Goal: Task Accomplishment & Management: Use online tool/utility

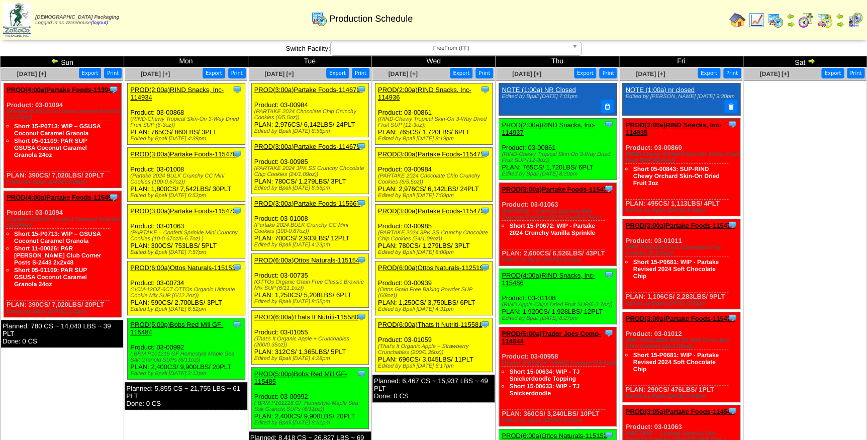
click at [437, 88] on link "PROD(2:00a)RIND Snacks, Inc-114936" at bounding box center [424, 93] width 93 height 15
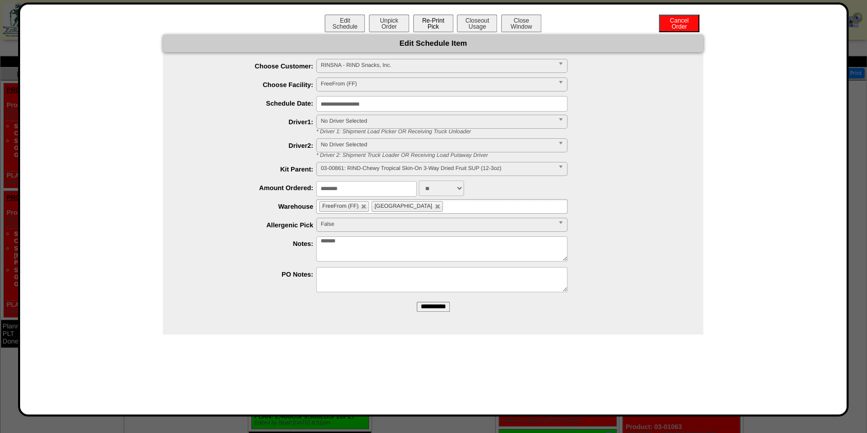
click at [432, 25] on button "Re-Print Pick" at bounding box center [433, 24] width 40 height 18
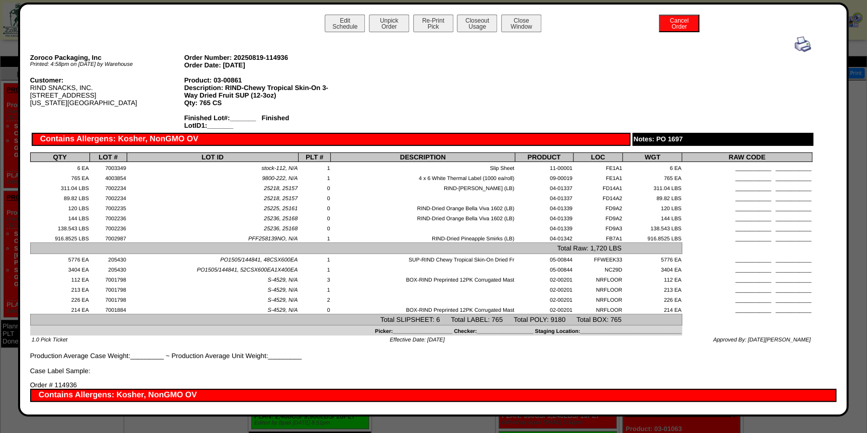
click at [797, 48] on img at bounding box center [802, 44] width 16 height 16
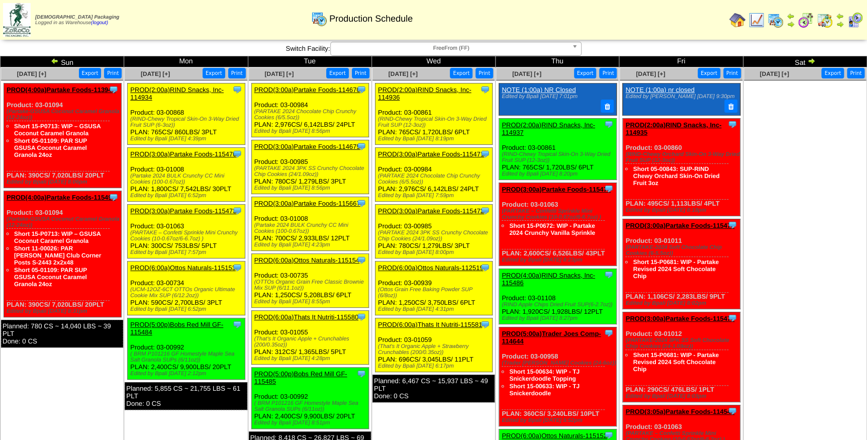
click at [435, 155] on link "PROD(3:00a)Partake Foods-115471" at bounding box center [431, 154] width 106 height 8
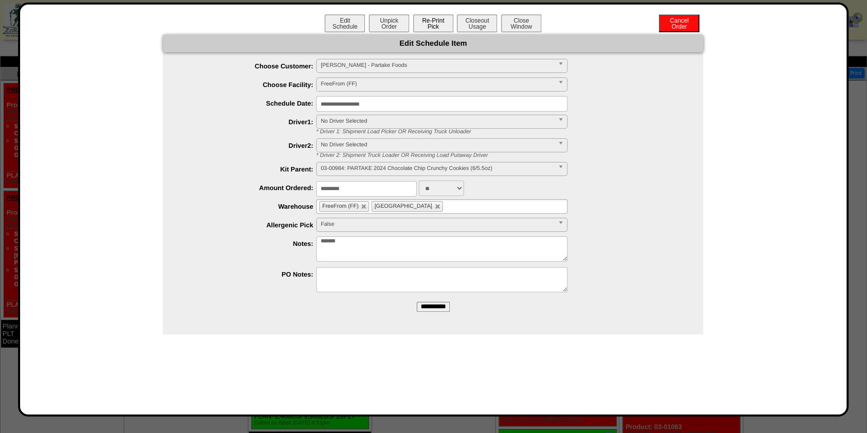
click at [429, 29] on button "Re-Print Pick" at bounding box center [433, 24] width 40 height 18
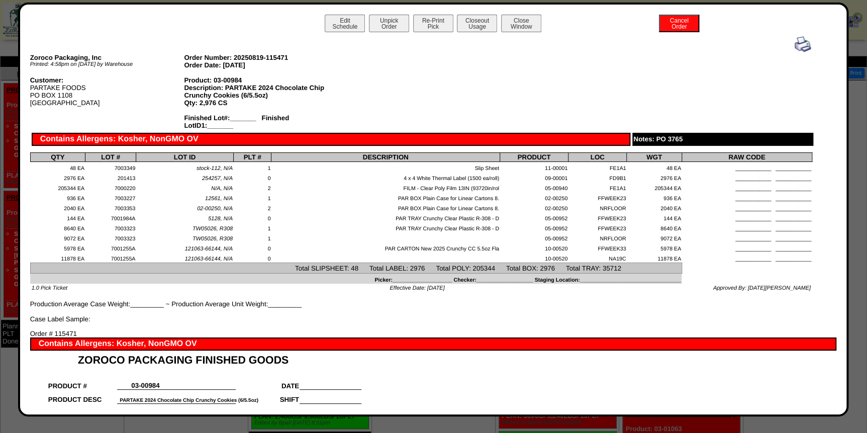
click at [798, 47] on img at bounding box center [802, 44] width 16 height 16
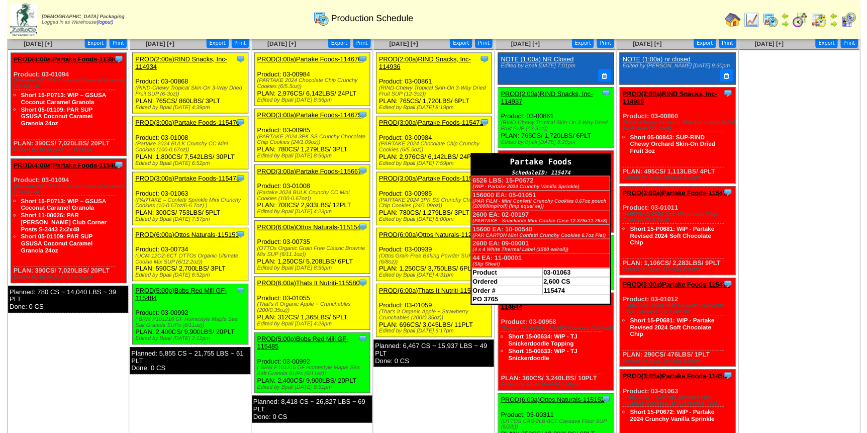
scroll to position [45, 0]
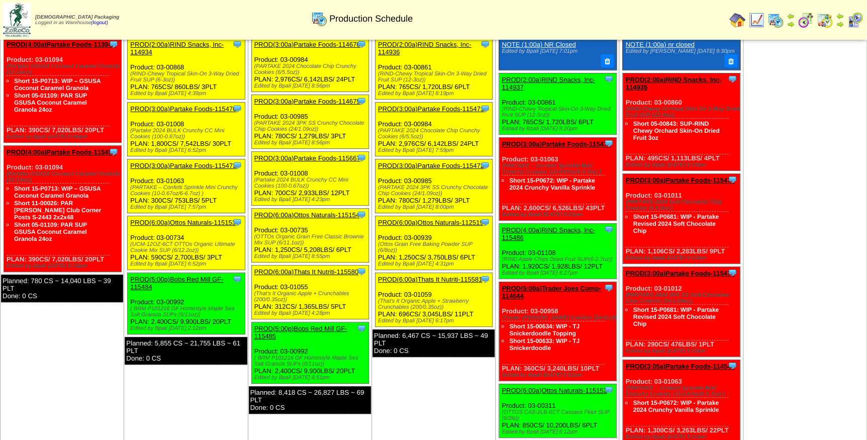
click at [427, 163] on link "PROD(3:00a)Partake Foods-115472" at bounding box center [431, 166] width 106 height 8
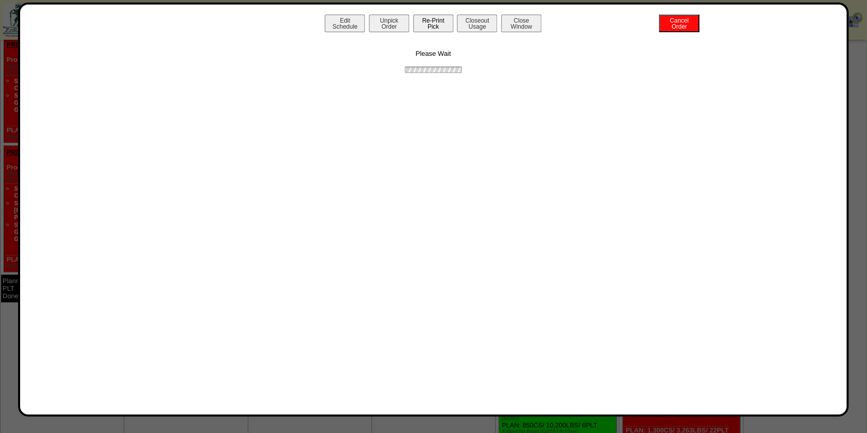
click at [443, 25] on button "Re-Print Pick" at bounding box center [433, 24] width 40 height 18
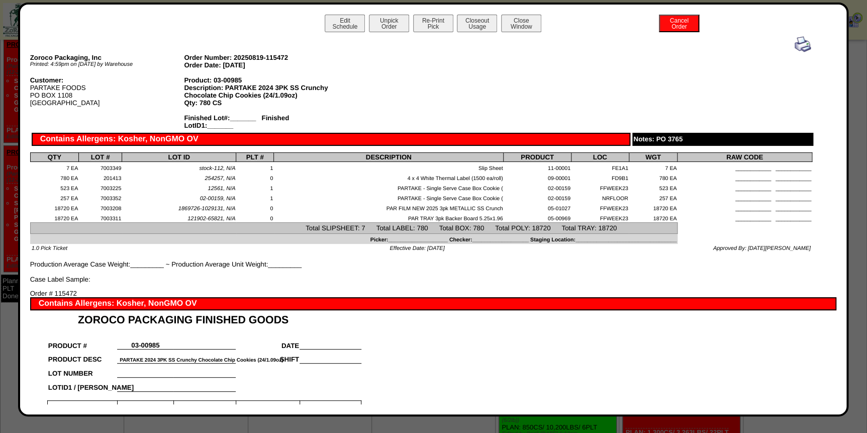
click at [800, 47] on img at bounding box center [802, 44] width 16 height 16
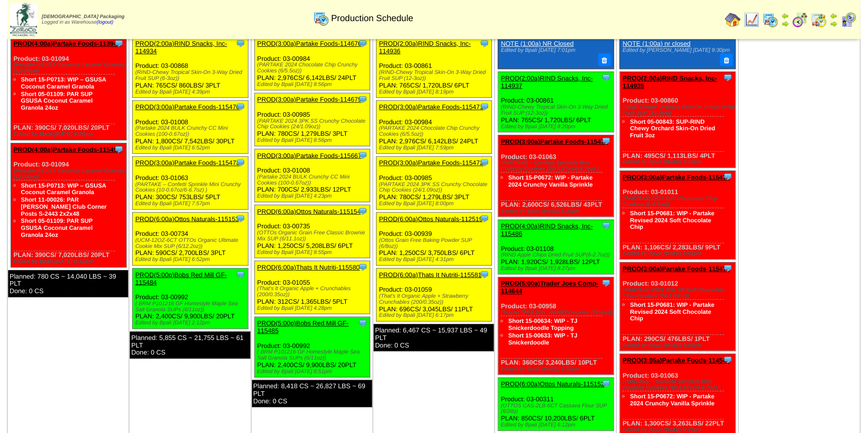
scroll to position [91, 0]
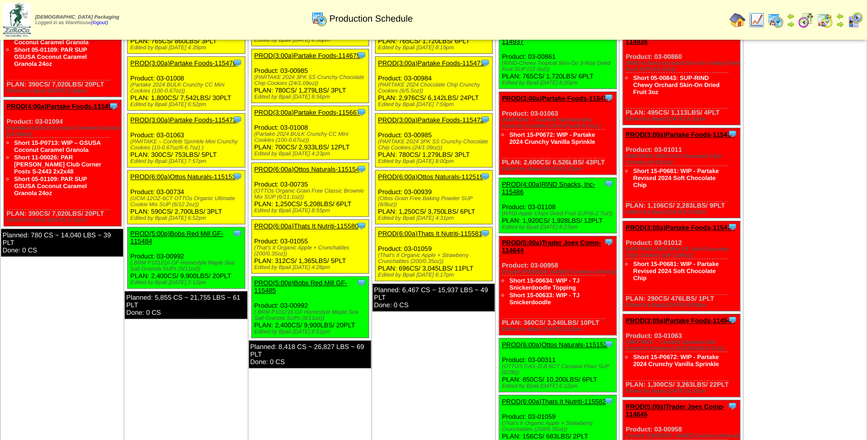
click at [446, 173] on link "PROD(6:00a)Ottos Naturals-112519" at bounding box center [431, 177] width 106 height 8
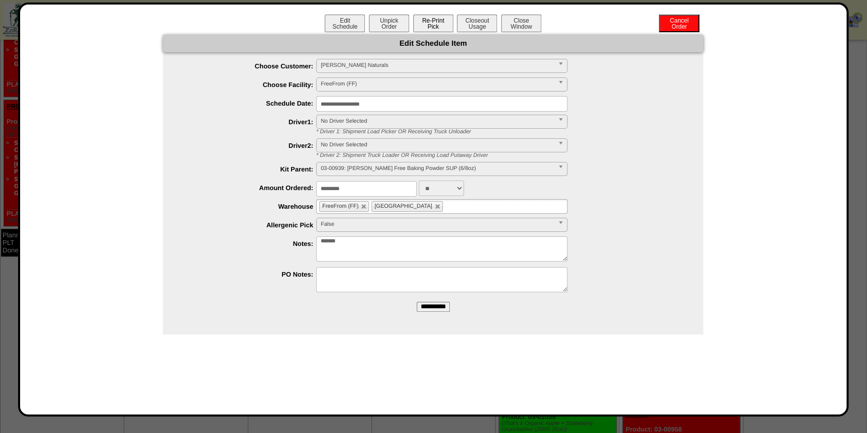
click at [441, 24] on button "Re-Print Pick" at bounding box center [433, 24] width 40 height 18
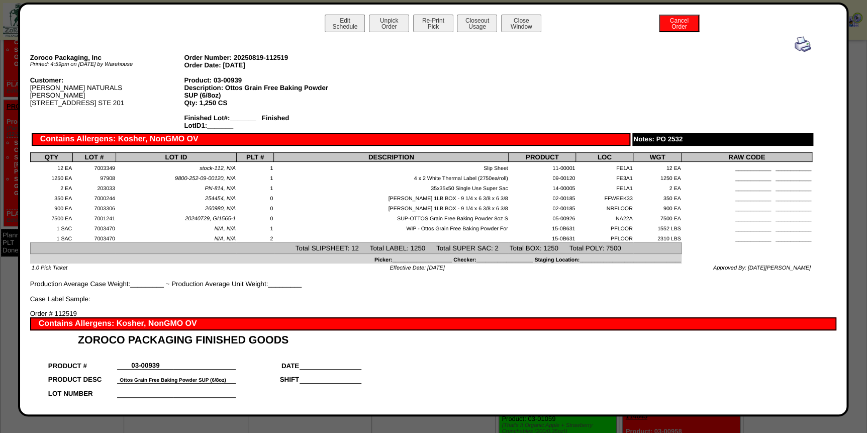
click at [794, 46] on img at bounding box center [802, 44] width 16 height 16
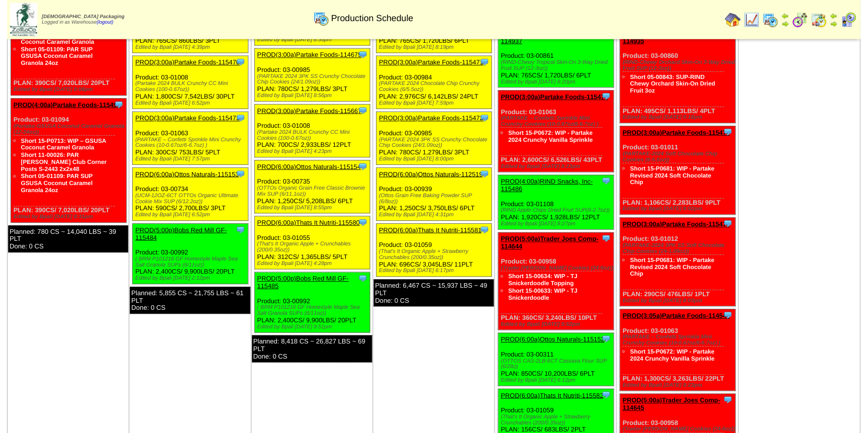
scroll to position [137, 0]
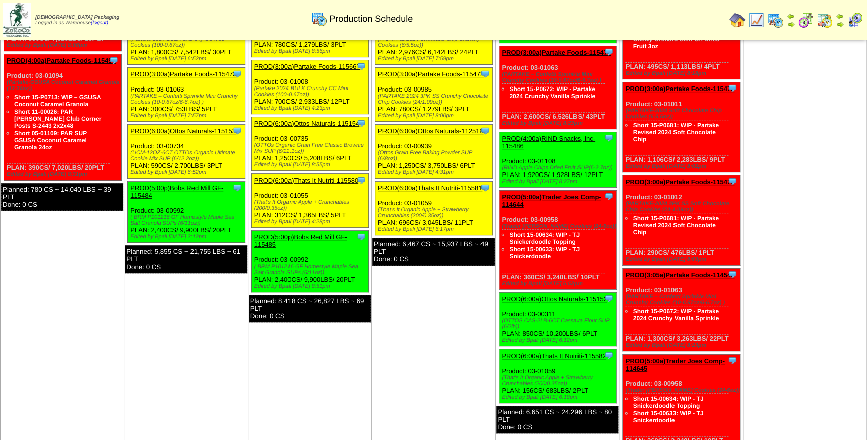
click at [436, 186] on link "PROD(6:00a)Thats It Nutriti-115581" at bounding box center [430, 188] width 104 height 8
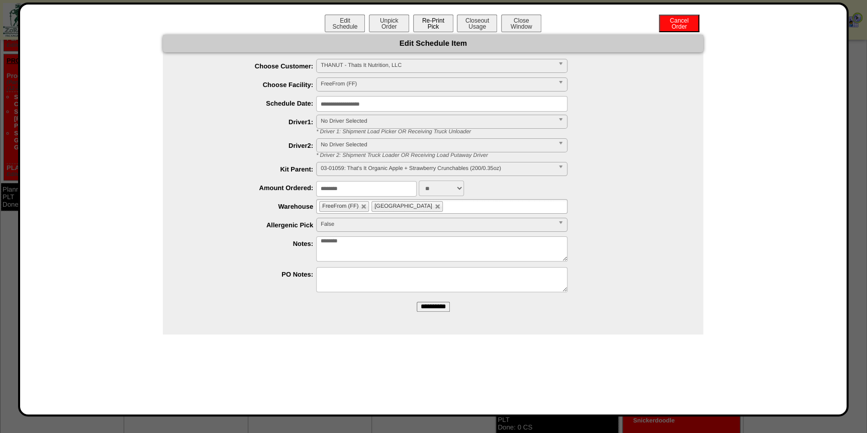
click at [441, 23] on button "Re-Print Pick" at bounding box center [433, 24] width 40 height 18
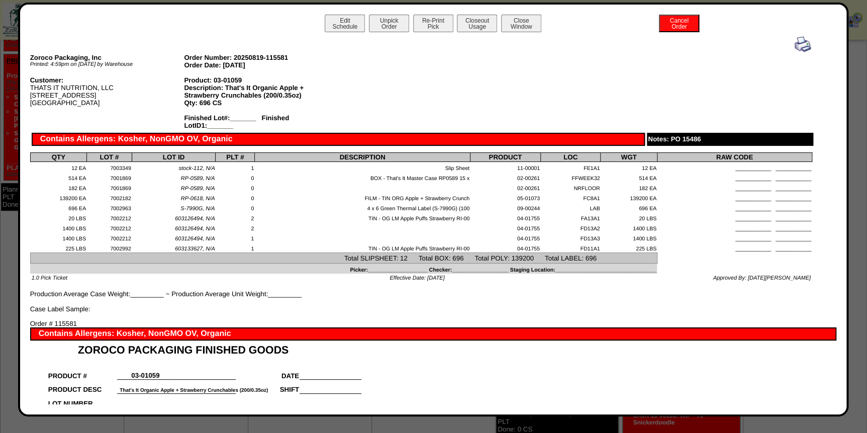
click at [797, 45] on img at bounding box center [802, 44] width 16 height 16
